Goal: Browse casually

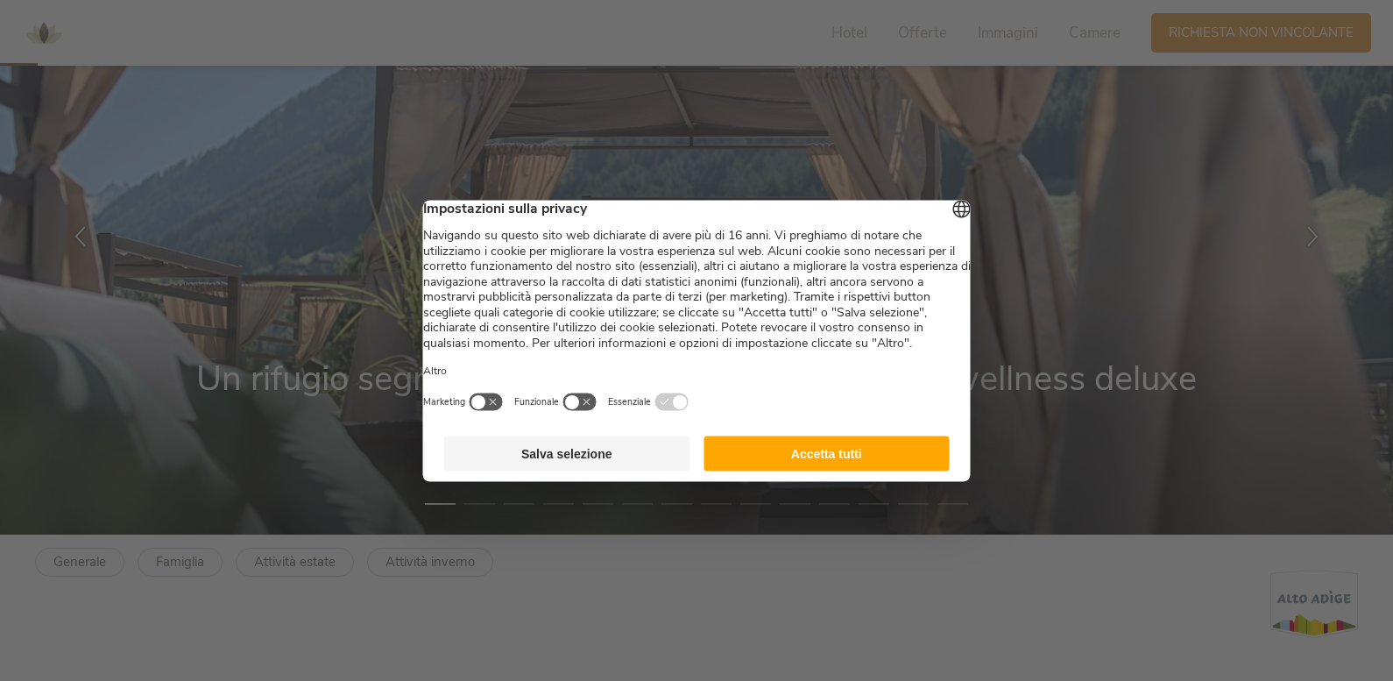
click at [837, 469] on button "Accetta tutti" at bounding box center [826, 452] width 246 height 35
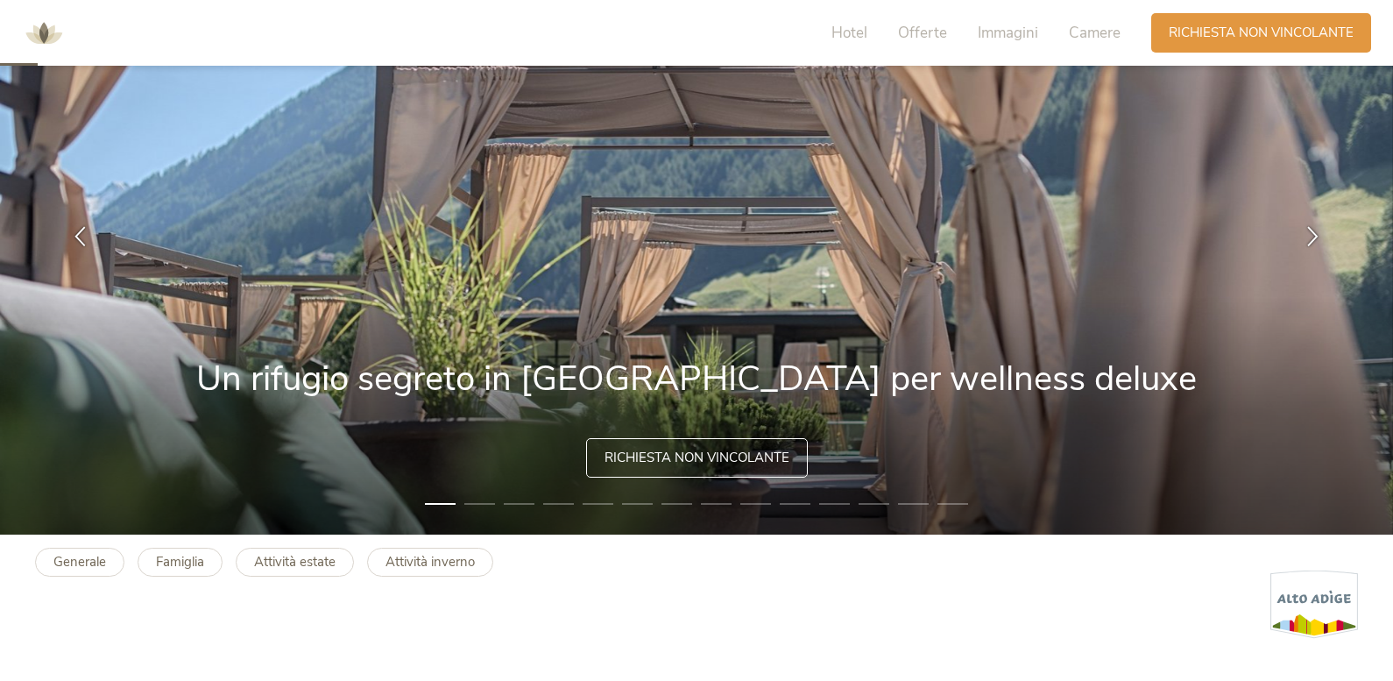
click at [1313, 228] on icon at bounding box center [1312, 236] width 20 height 20
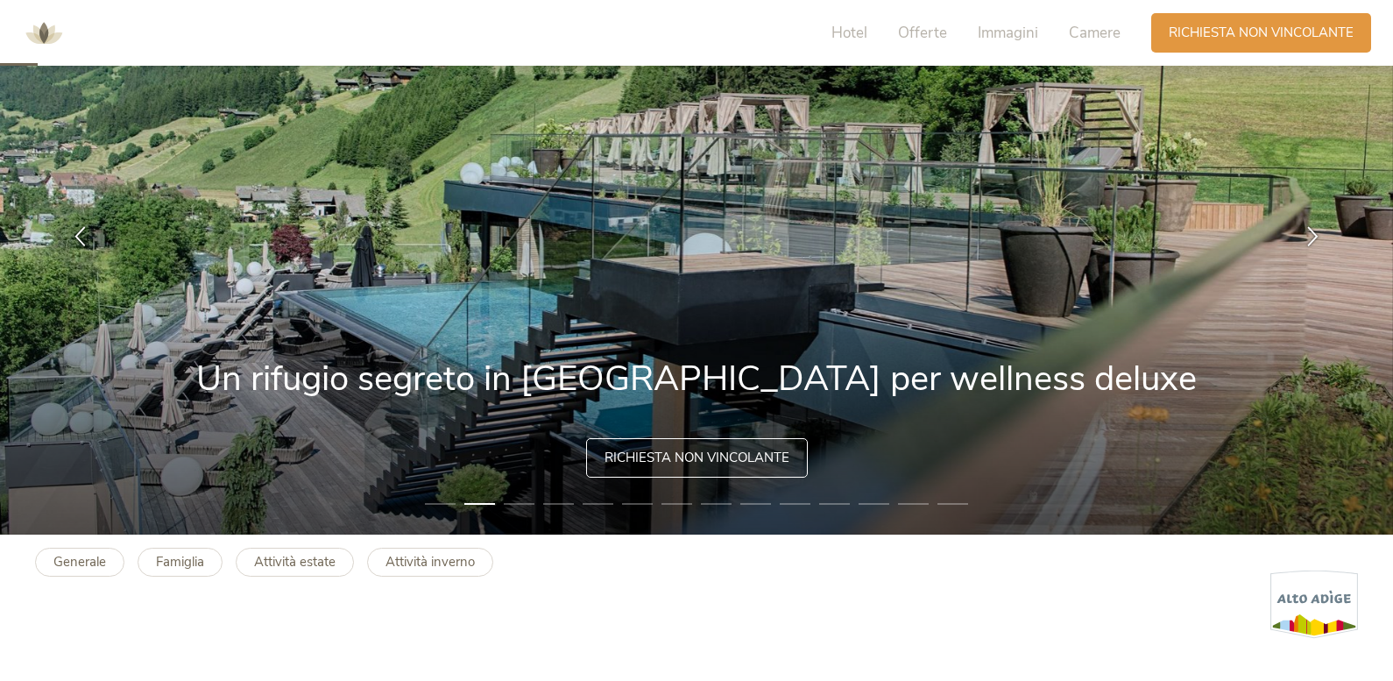
click at [1313, 228] on icon at bounding box center [1312, 236] width 20 height 20
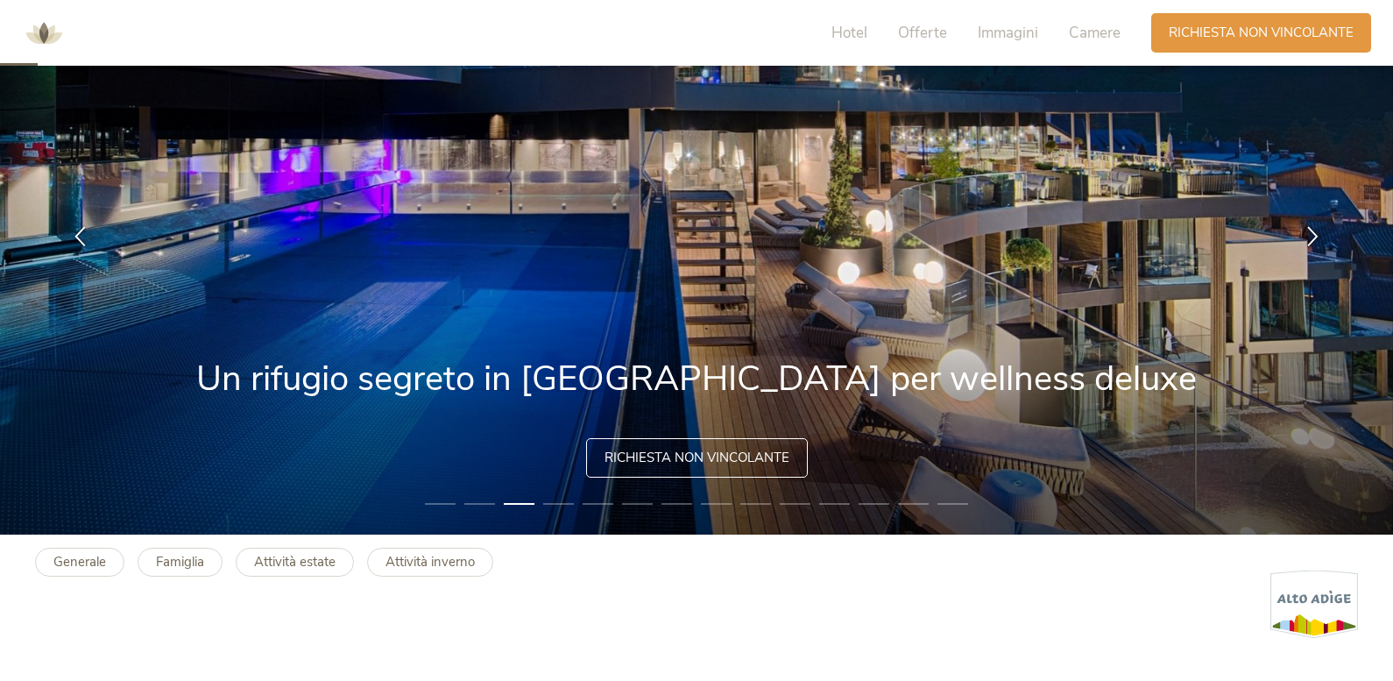
click at [1313, 228] on icon at bounding box center [1312, 236] width 20 height 20
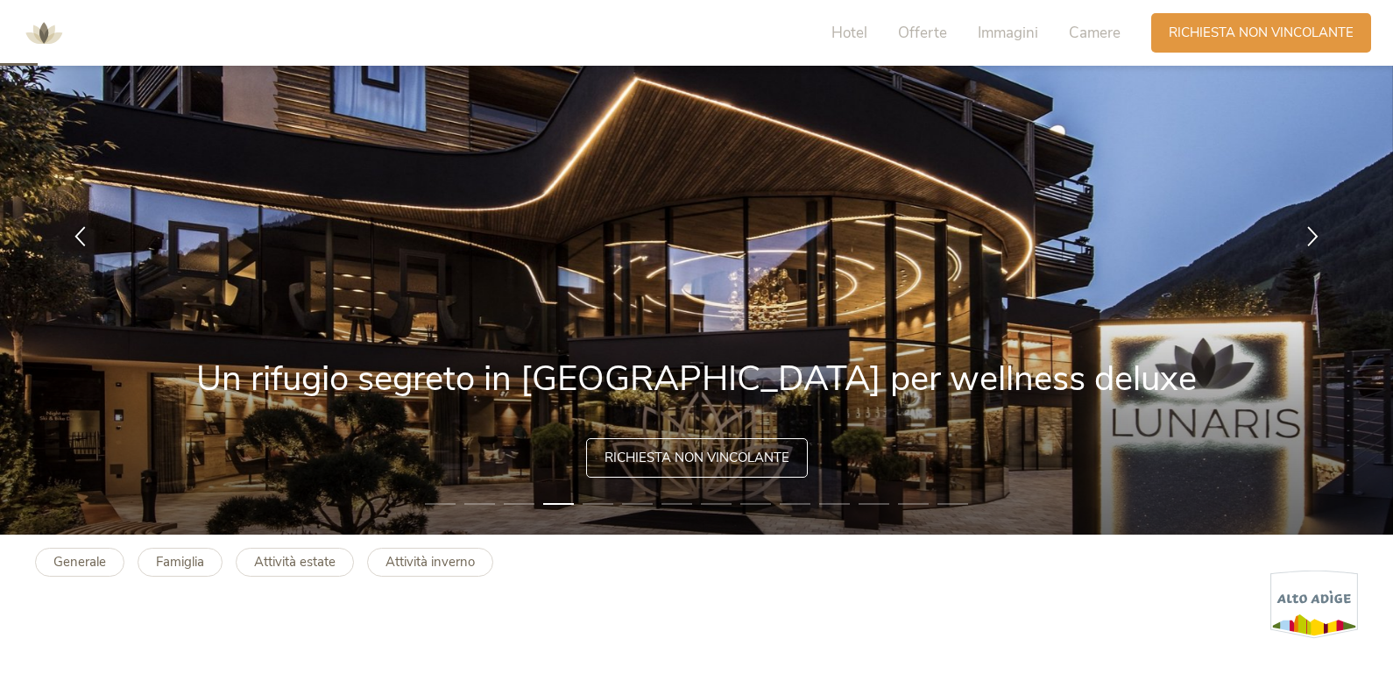
click at [1313, 228] on icon at bounding box center [1312, 236] width 20 height 20
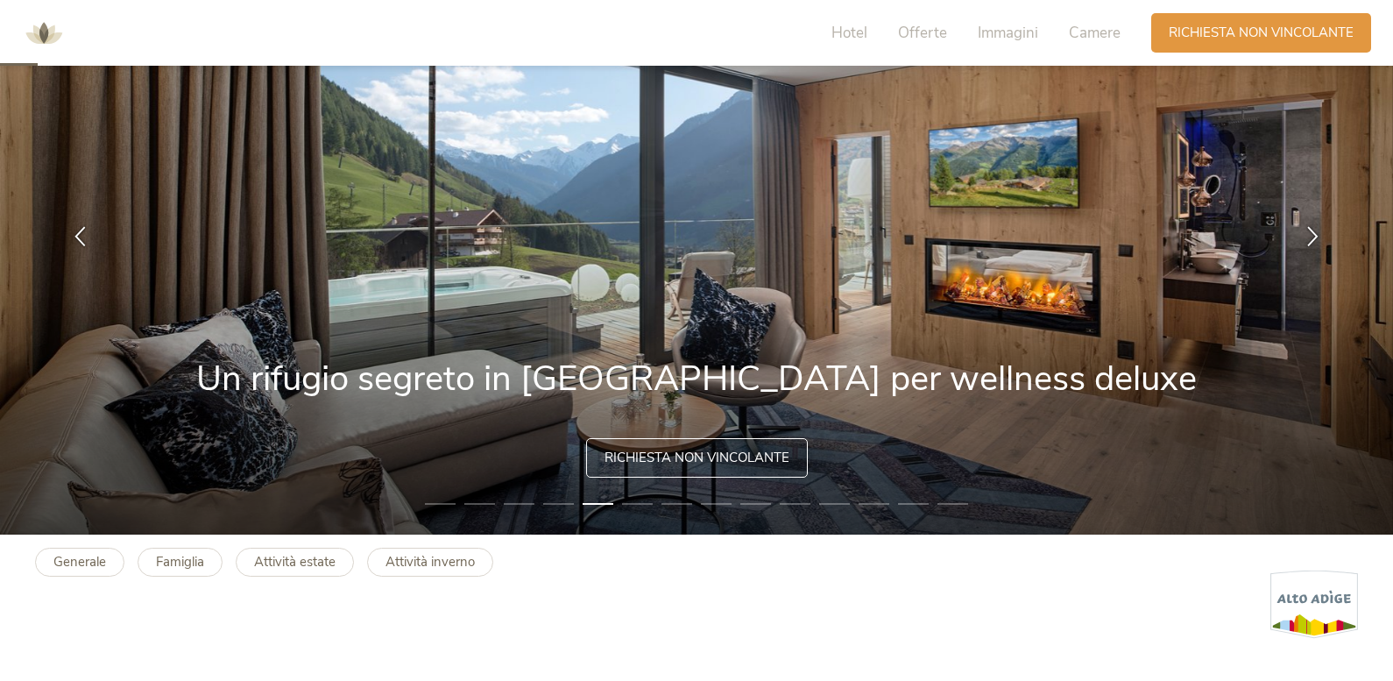
click at [1313, 228] on icon at bounding box center [1312, 236] width 20 height 20
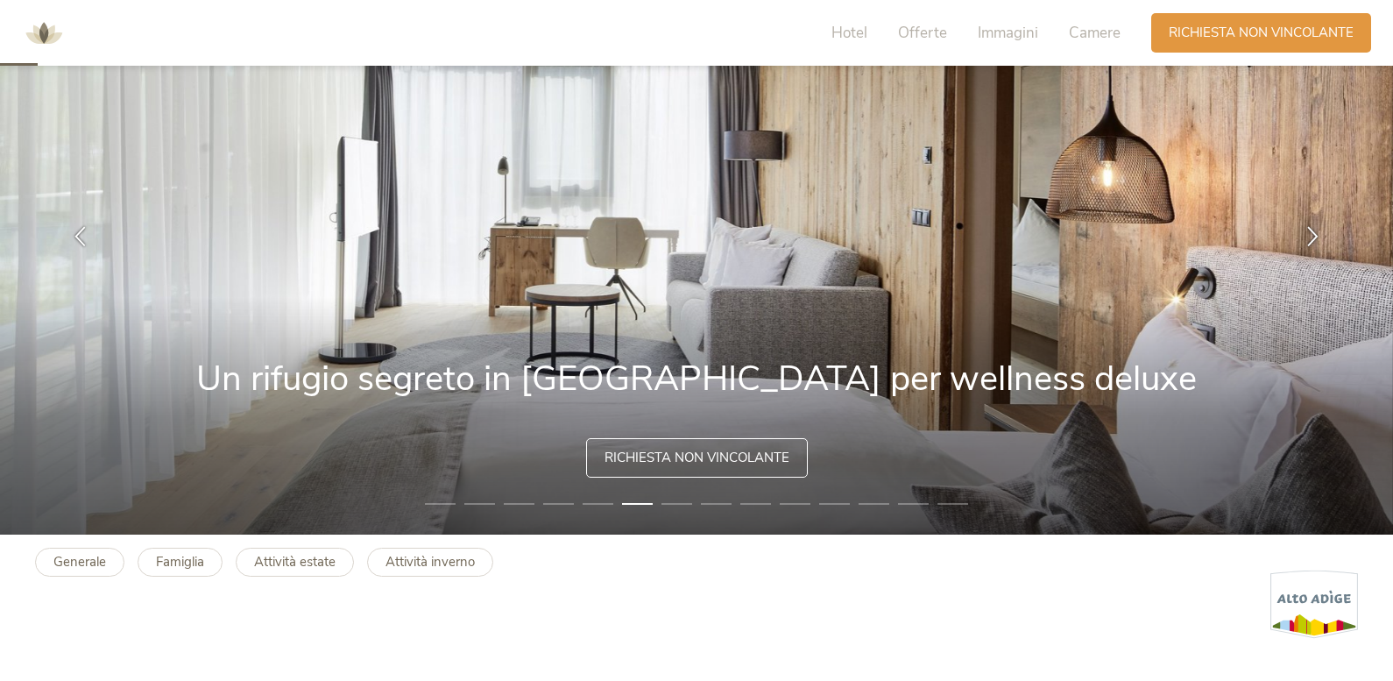
click at [1313, 228] on icon at bounding box center [1312, 236] width 20 height 20
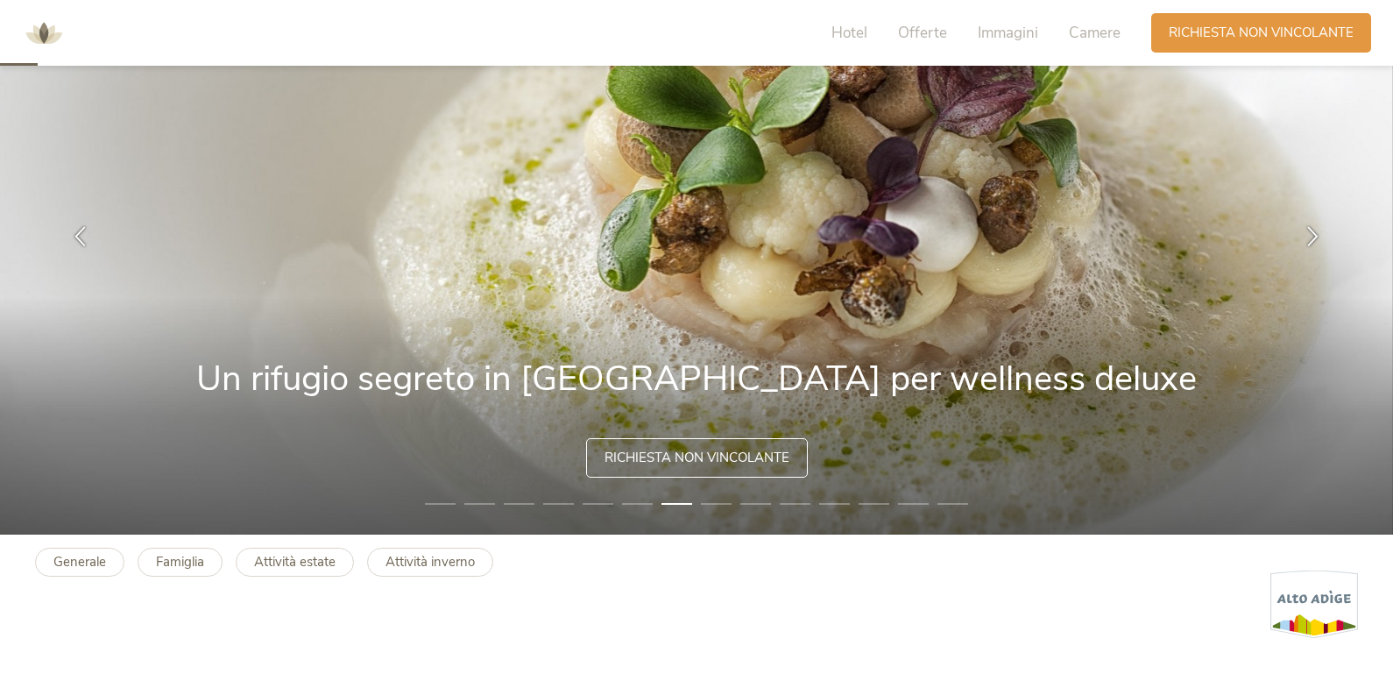
click at [1313, 228] on icon at bounding box center [1312, 236] width 20 height 20
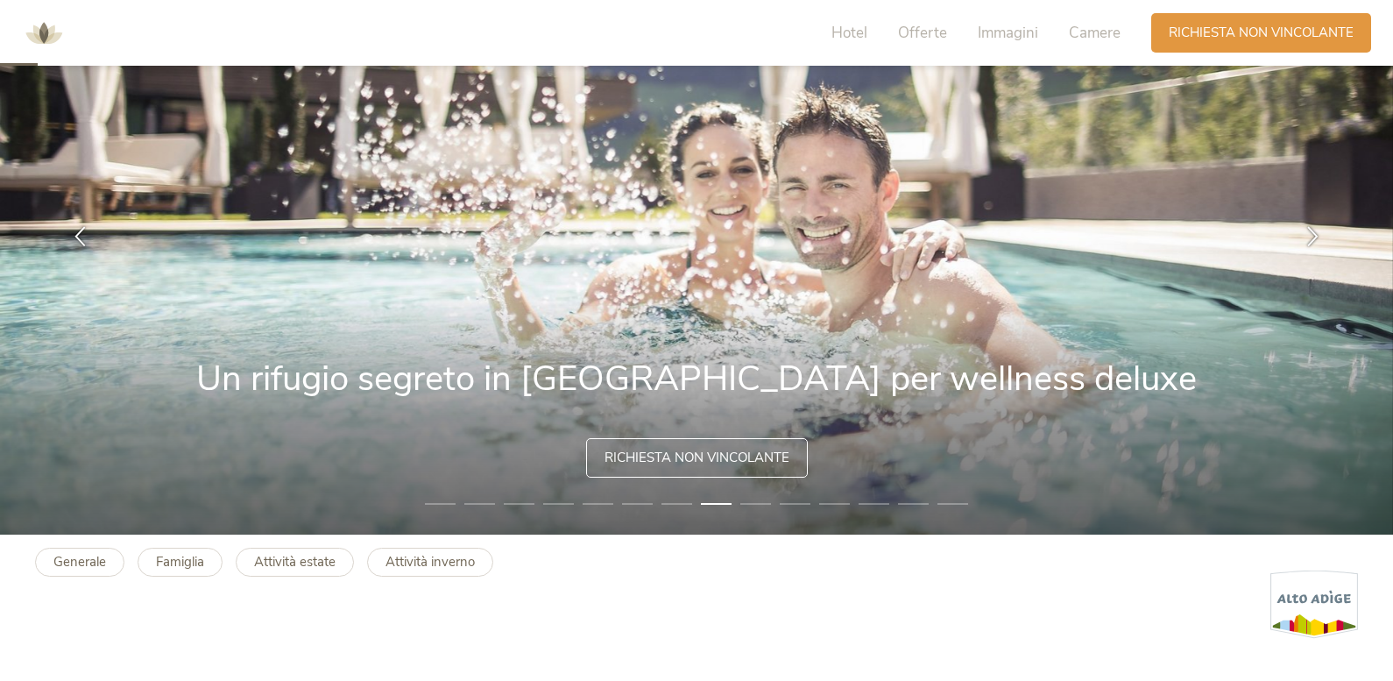
click at [1313, 228] on icon at bounding box center [1312, 236] width 20 height 20
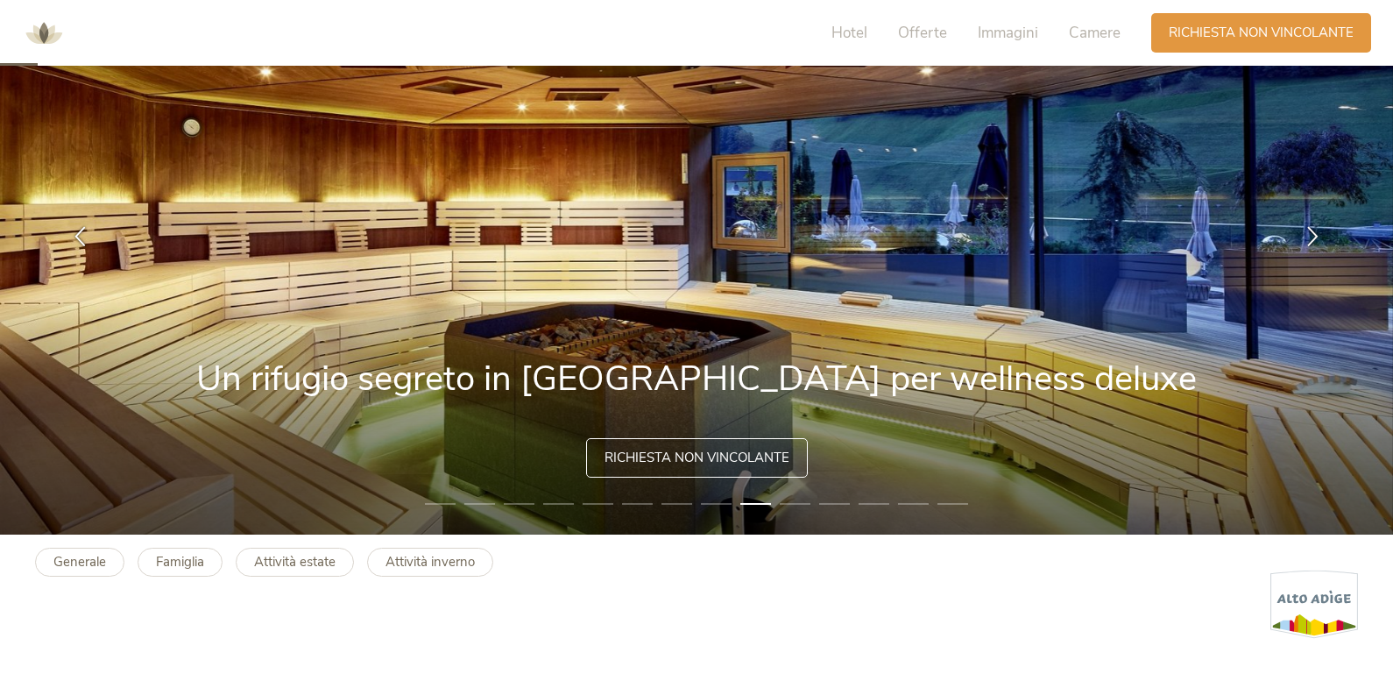
click at [1313, 228] on icon at bounding box center [1312, 236] width 20 height 20
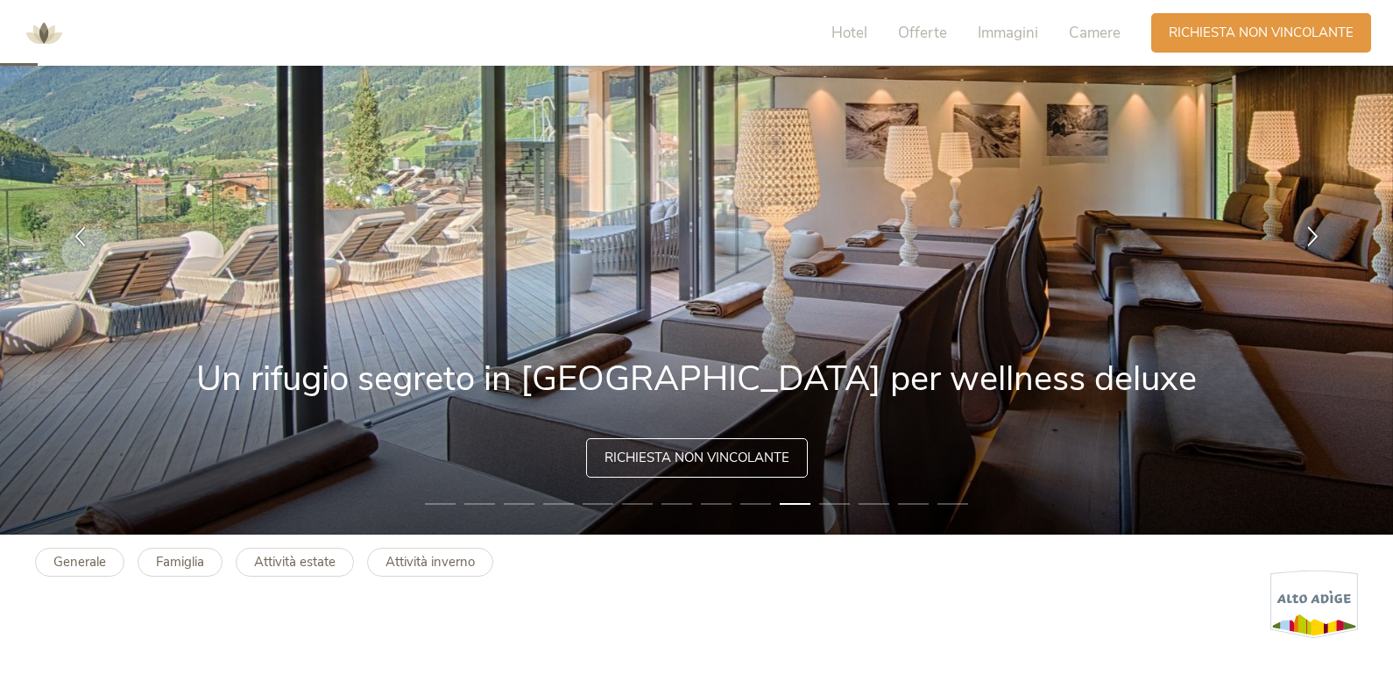
click at [1313, 228] on icon at bounding box center [1312, 236] width 20 height 20
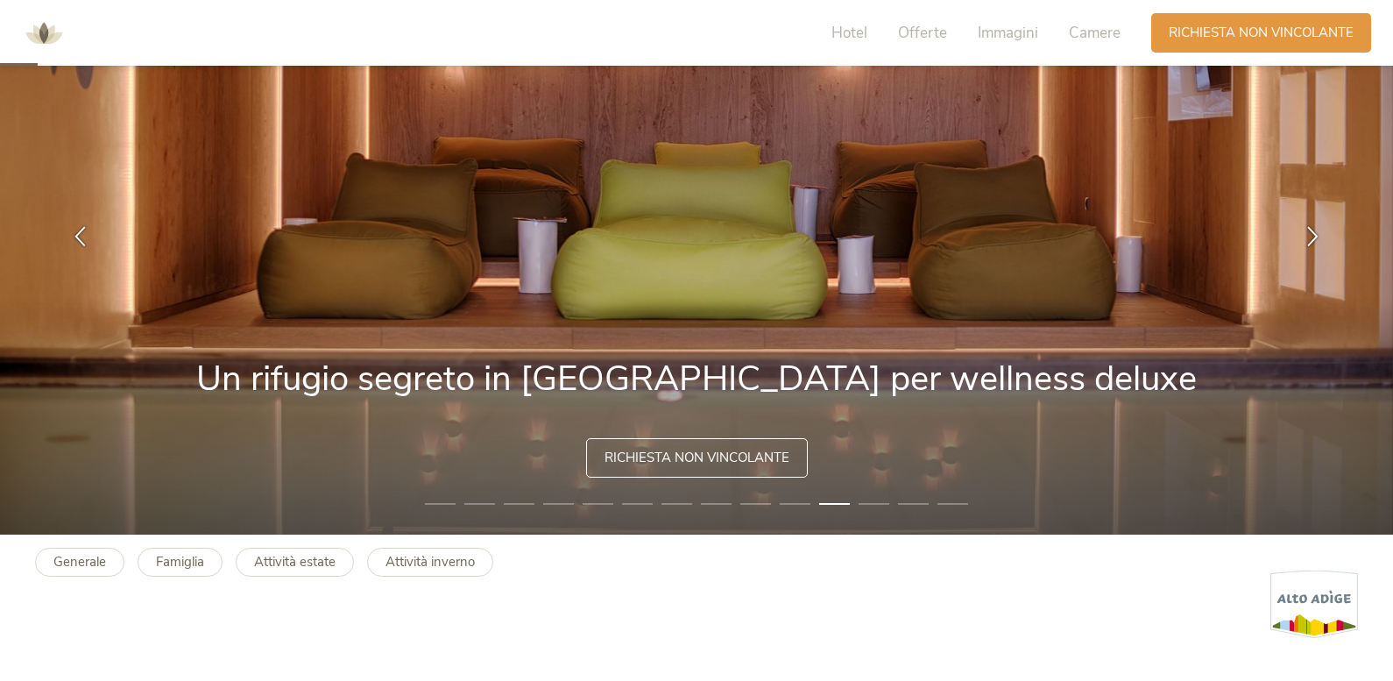
click at [1313, 228] on icon at bounding box center [1312, 236] width 20 height 20
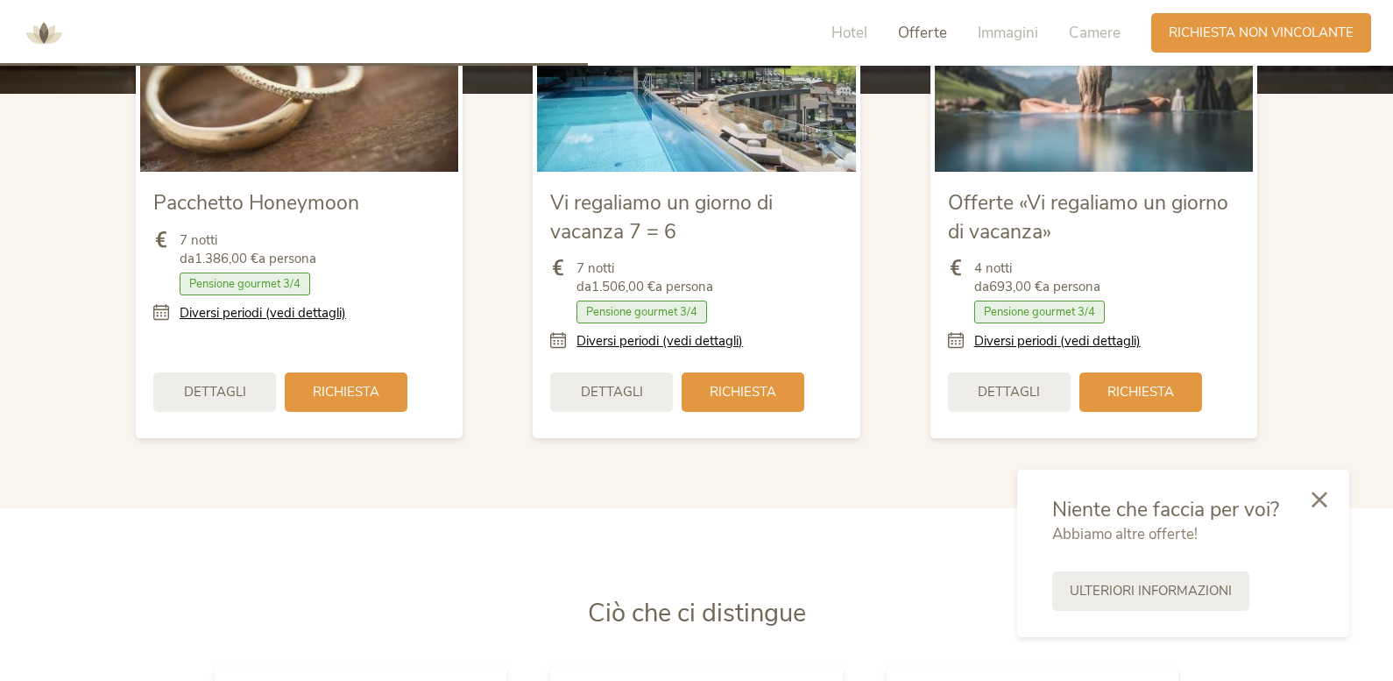
scroll to position [2277, 0]
